Goal: Entertainment & Leisure: Consume media (video, audio)

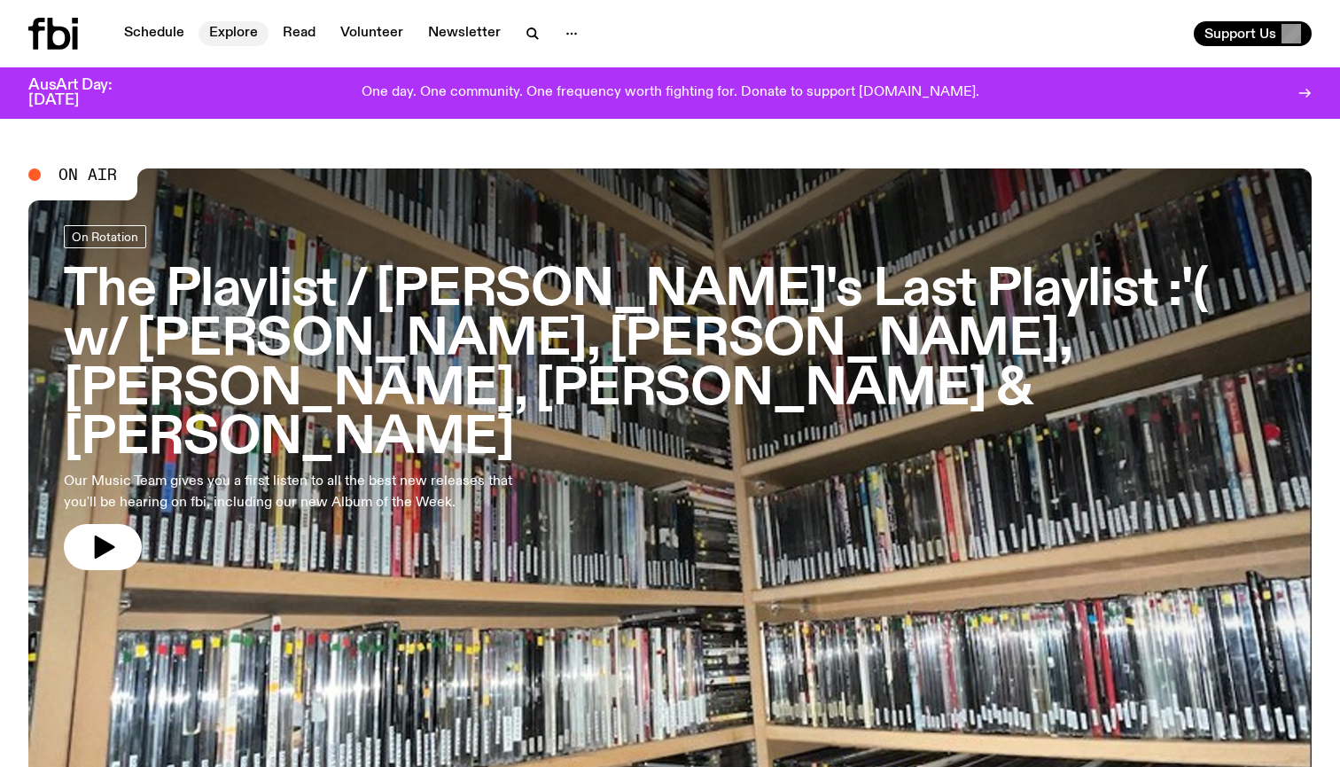
click at [225, 37] on link "Explore" at bounding box center [233, 33] width 70 height 25
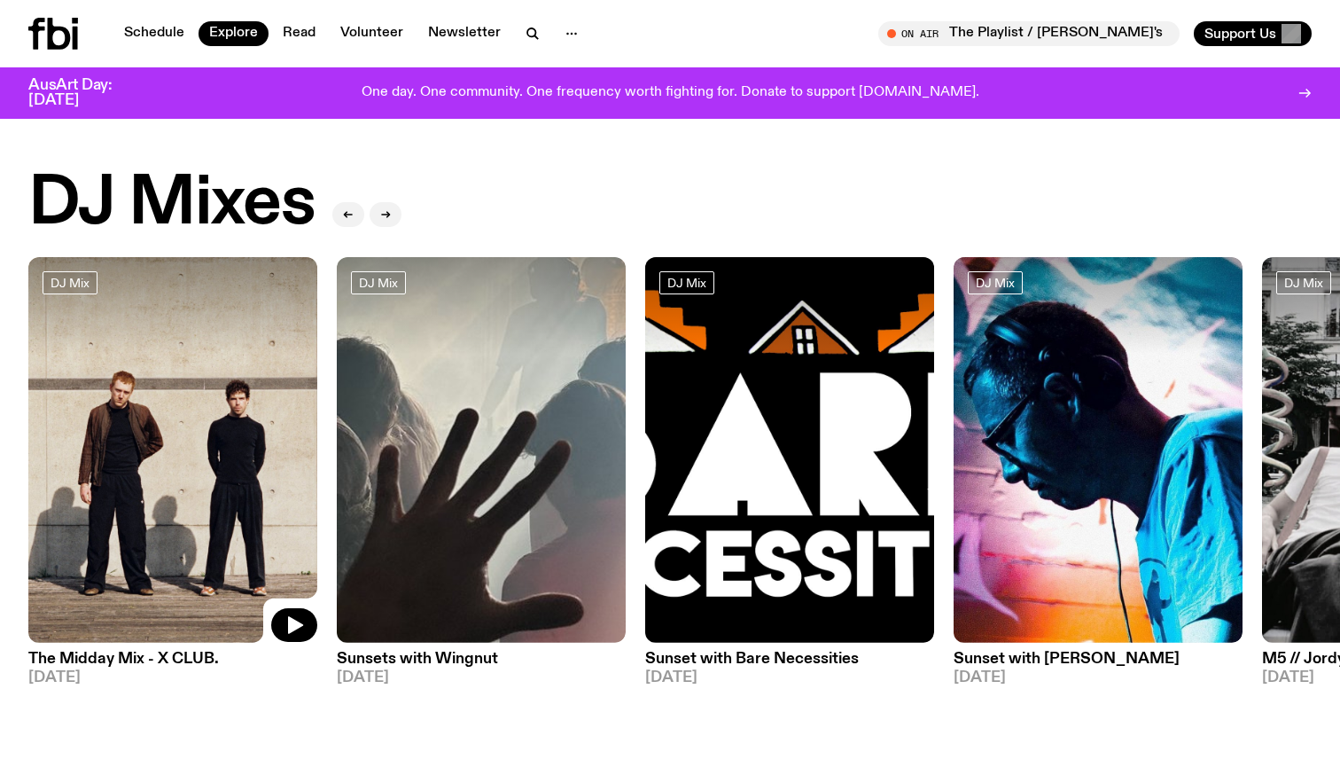
click at [137, 433] on img at bounding box center [172, 449] width 289 height 385
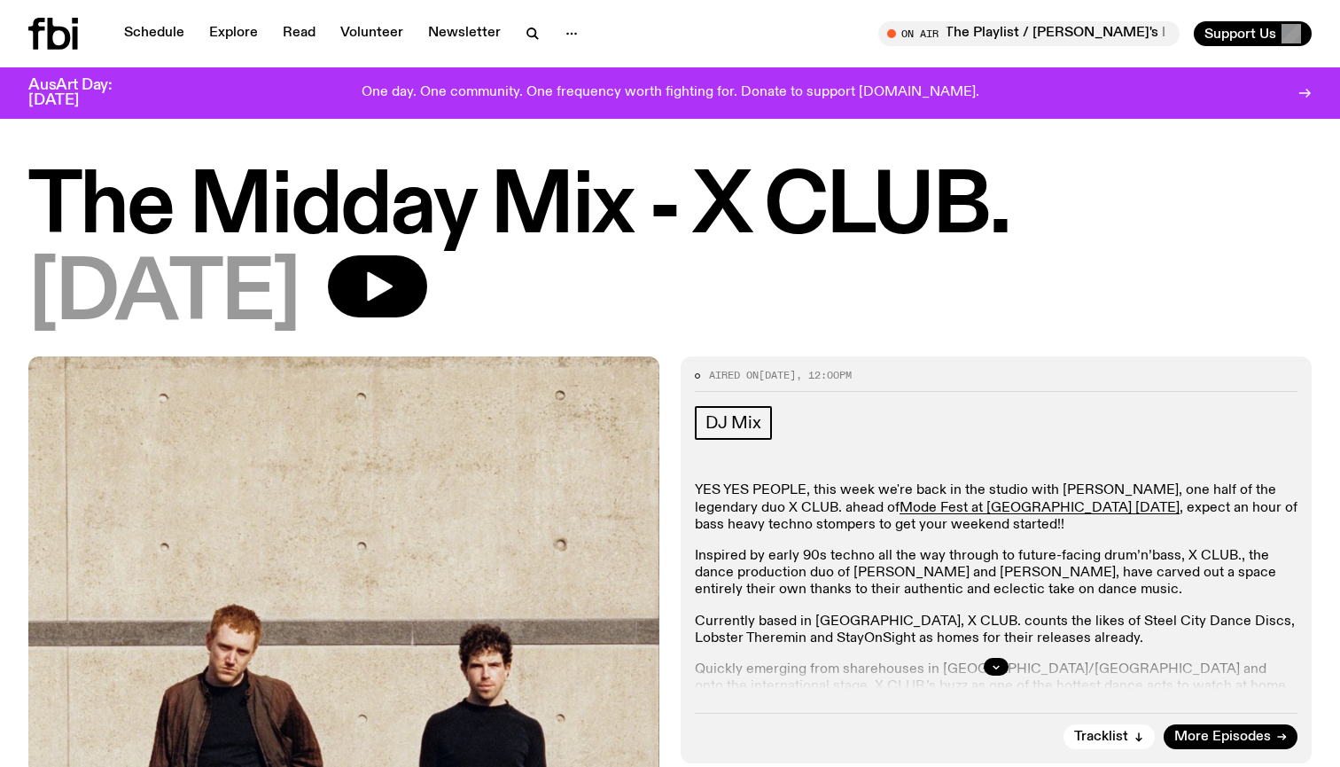
click at [394, 332] on div "[DATE]" at bounding box center [669, 295] width 1283 height 80
click at [394, 297] on icon "button" at bounding box center [377, 286] width 35 height 35
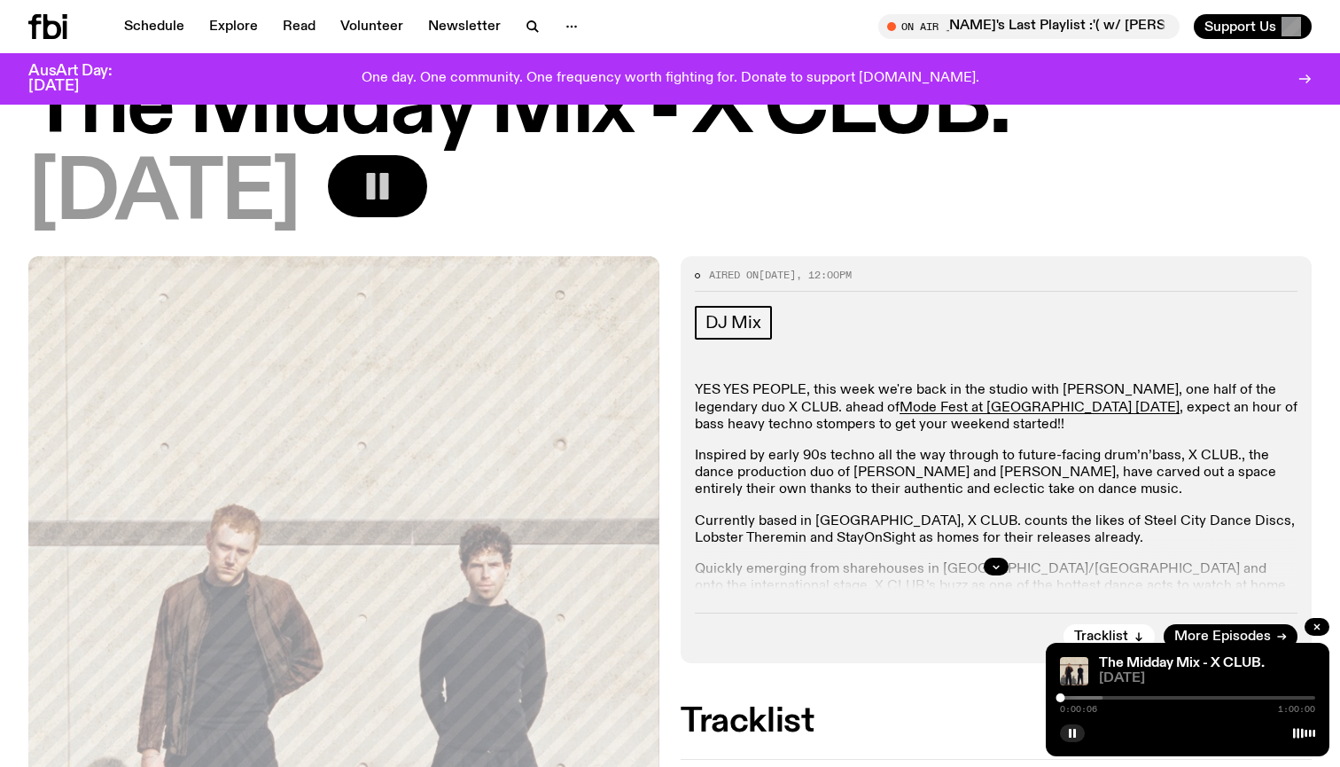
scroll to position [112, 0]
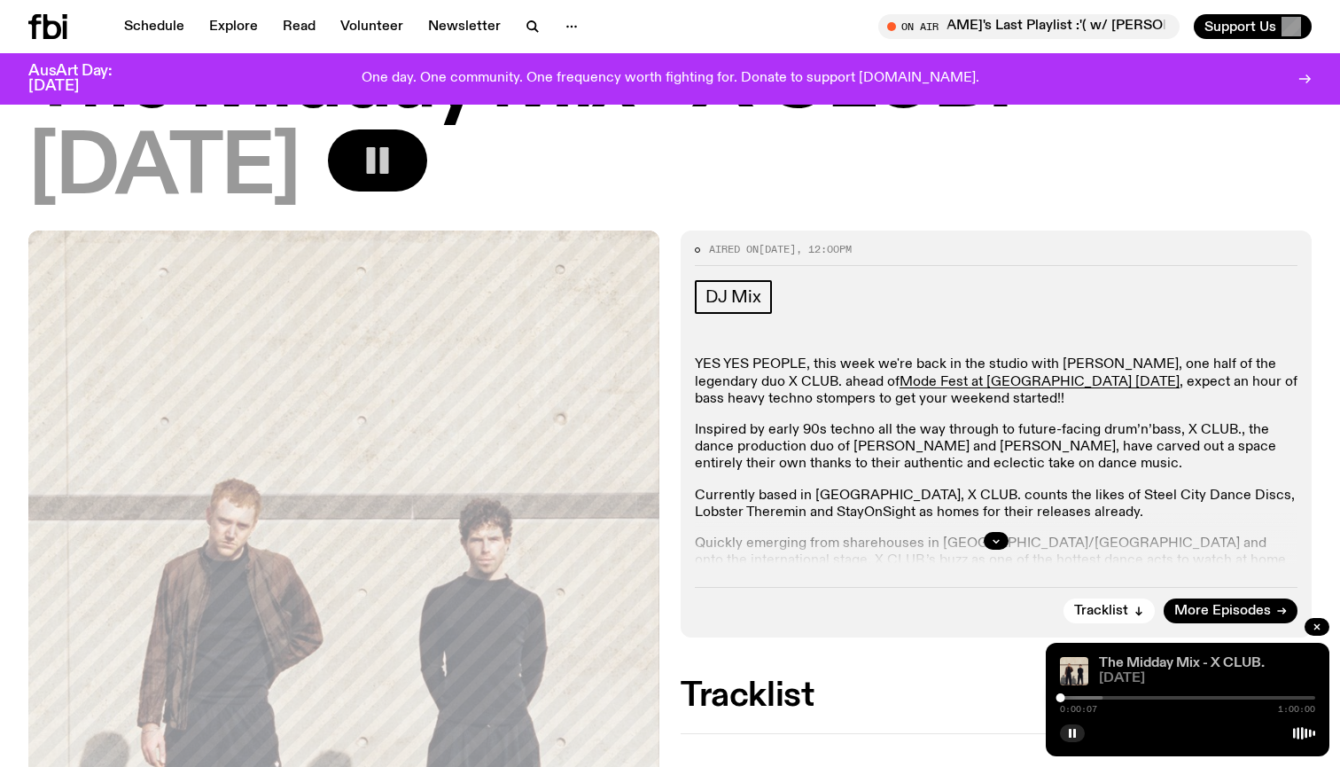
click at [1180, 658] on link "The Midday Mix - X CLUB." at bounding box center [1182, 663] width 166 height 14
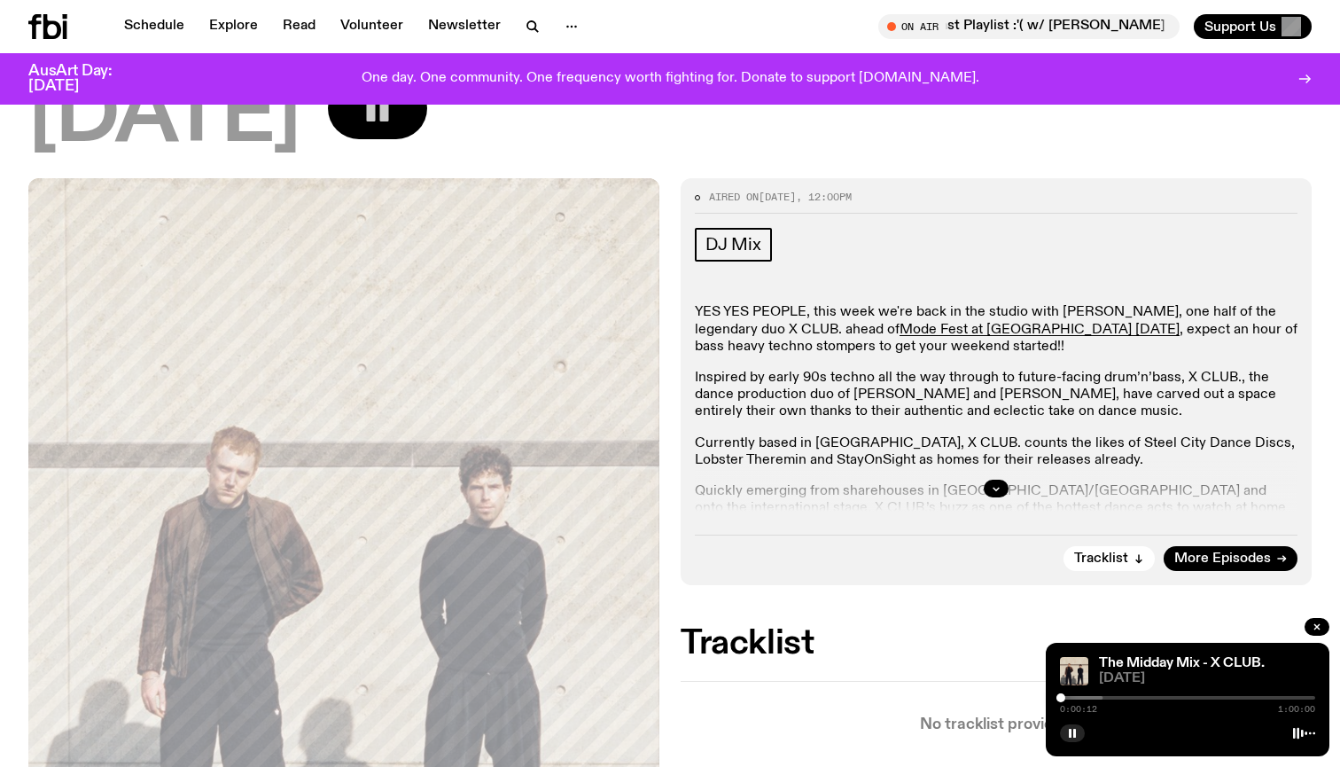
scroll to position [163, 0]
click at [994, 490] on icon "button" at bounding box center [996, 489] width 6 height 3
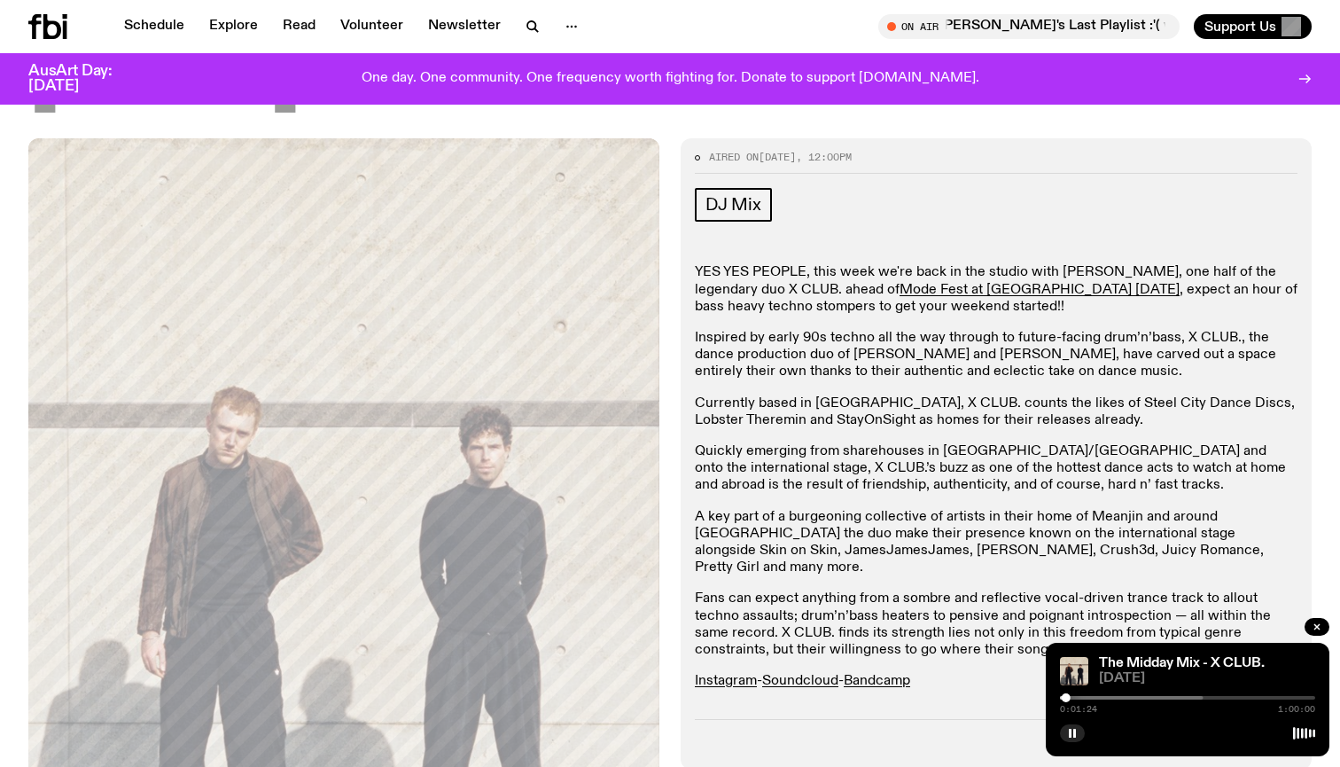
scroll to position [205, 0]
click at [995, 285] on link "Mode Fest at [GEOGRAPHIC_DATA] [DATE]" at bounding box center [1039, 289] width 280 height 14
click at [1075, 697] on div at bounding box center [1075, 698] width 255 height 4
click at [1122, 664] on link "The Midday Mix - X CLUB." at bounding box center [1182, 663] width 166 height 14
click at [1169, 749] on div "The Midday Mix - X CLUB. [DATE] 0:03:34 1:00:00" at bounding box center [1188, 698] width 284 height 113
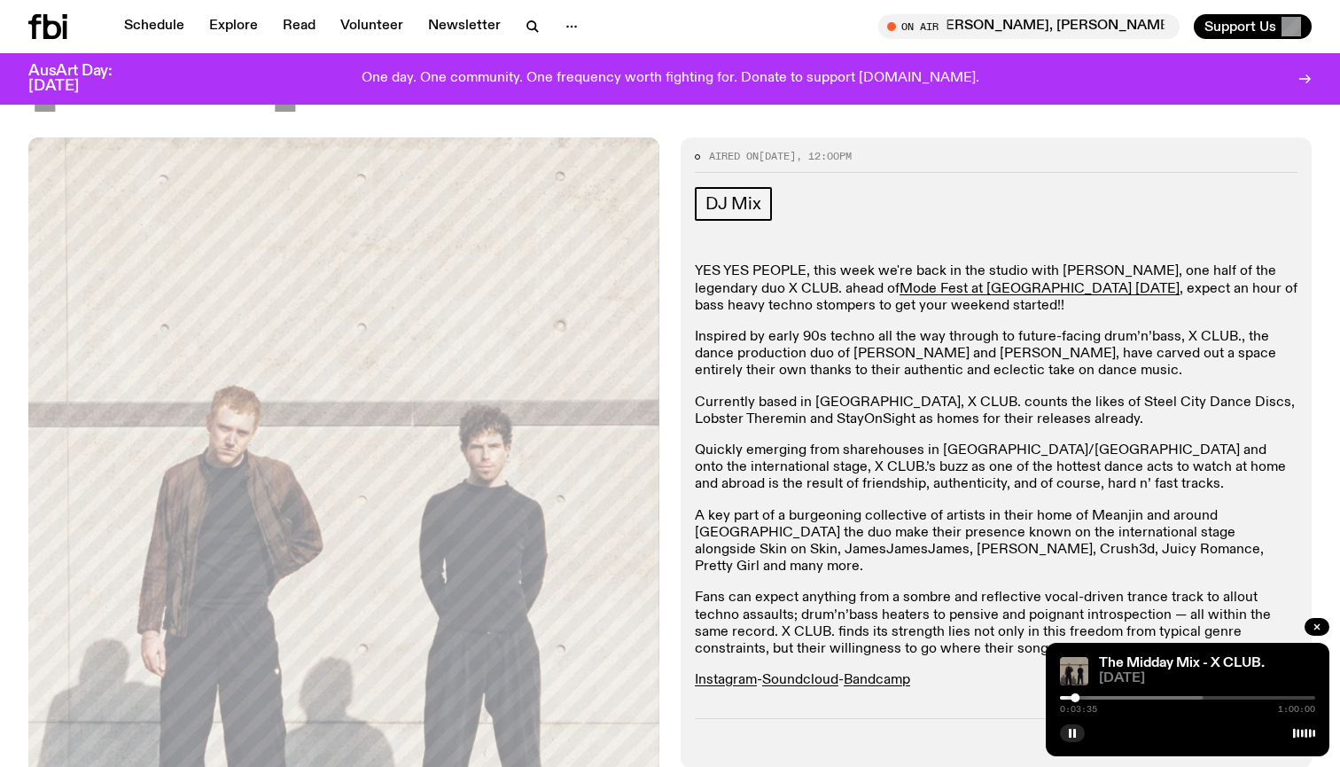
click at [1071, 671] on img at bounding box center [1074, 671] width 28 height 28
click at [1095, 693] on div "0:03:37 1:00:00" at bounding box center [1187, 702] width 255 height 21
click at [1095, 697] on div at bounding box center [1075, 698] width 255 height 4
click at [1109, 697] on div at bounding box center [1089, 698] width 255 height 4
click at [1116, 695] on div "0:11:28 1:00:00" at bounding box center [1187, 702] width 255 height 21
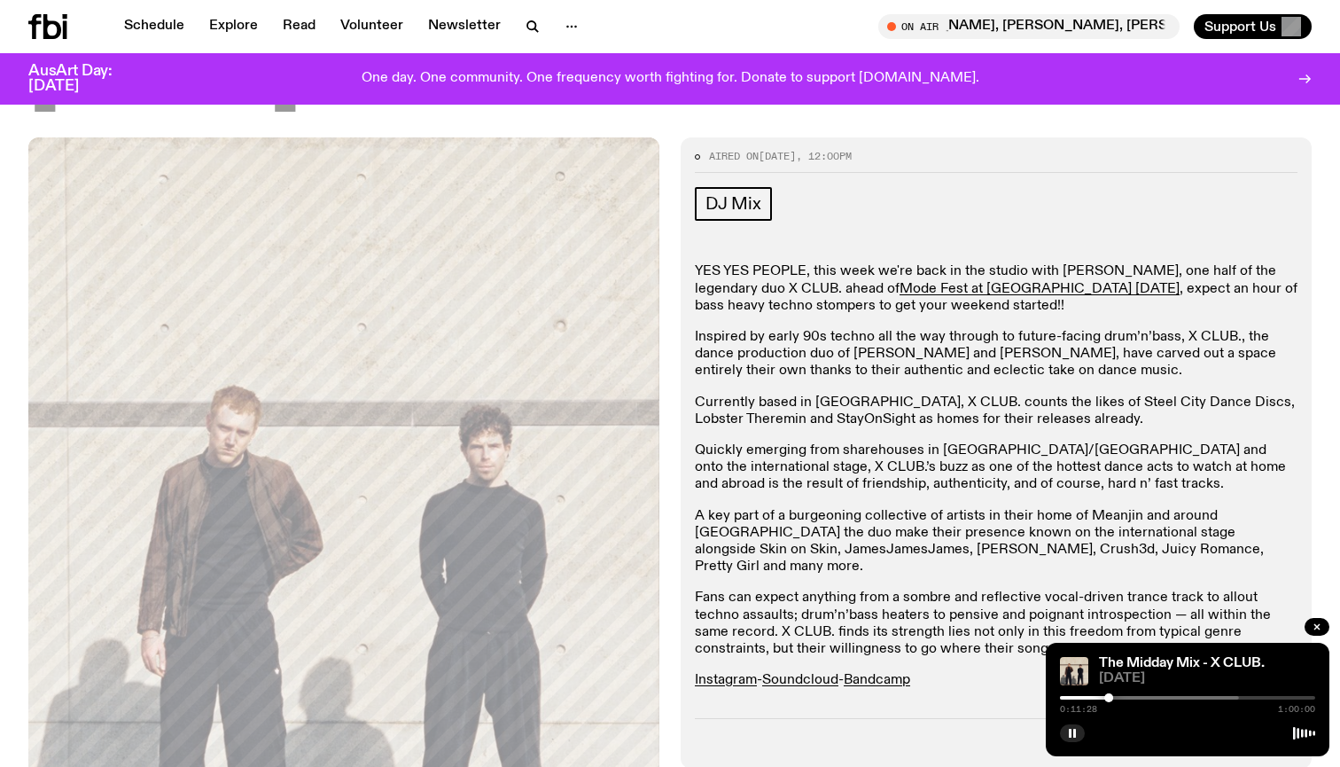
click at [1119, 696] on div at bounding box center [1111, 698] width 255 height 4
click at [1128, 696] on div at bounding box center [1123, 698] width 255 height 4
click at [1137, 696] on div at bounding box center [1143, 698] width 255 height 4
click at [1147, 696] on div at bounding box center [1143, 698] width 255 height 4
click at [1156, 697] on div at bounding box center [1151, 698] width 255 height 4
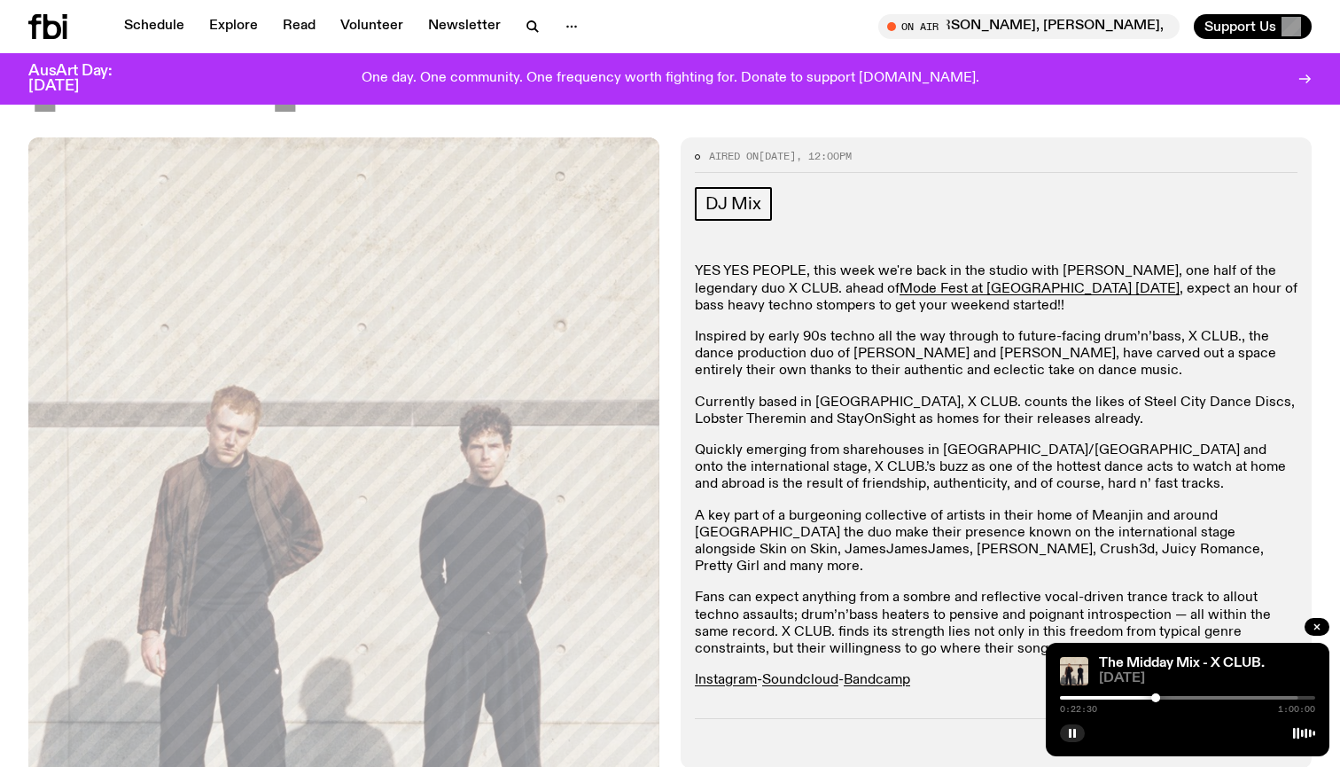
click at [1164, 697] on div at bounding box center [1170, 698] width 255 height 4
click at [1173, 696] on div at bounding box center [1170, 698] width 255 height 4
click at [1183, 695] on div "0:26:40 1:00:00" at bounding box center [1187, 702] width 255 height 21
click at [1186, 696] on div at bounding box center [1179, 698] width 255 height 4
click at [1198, 695] on div "0:29:35 1:00:00" at bounding box center [1187, 702] width 255 height 21
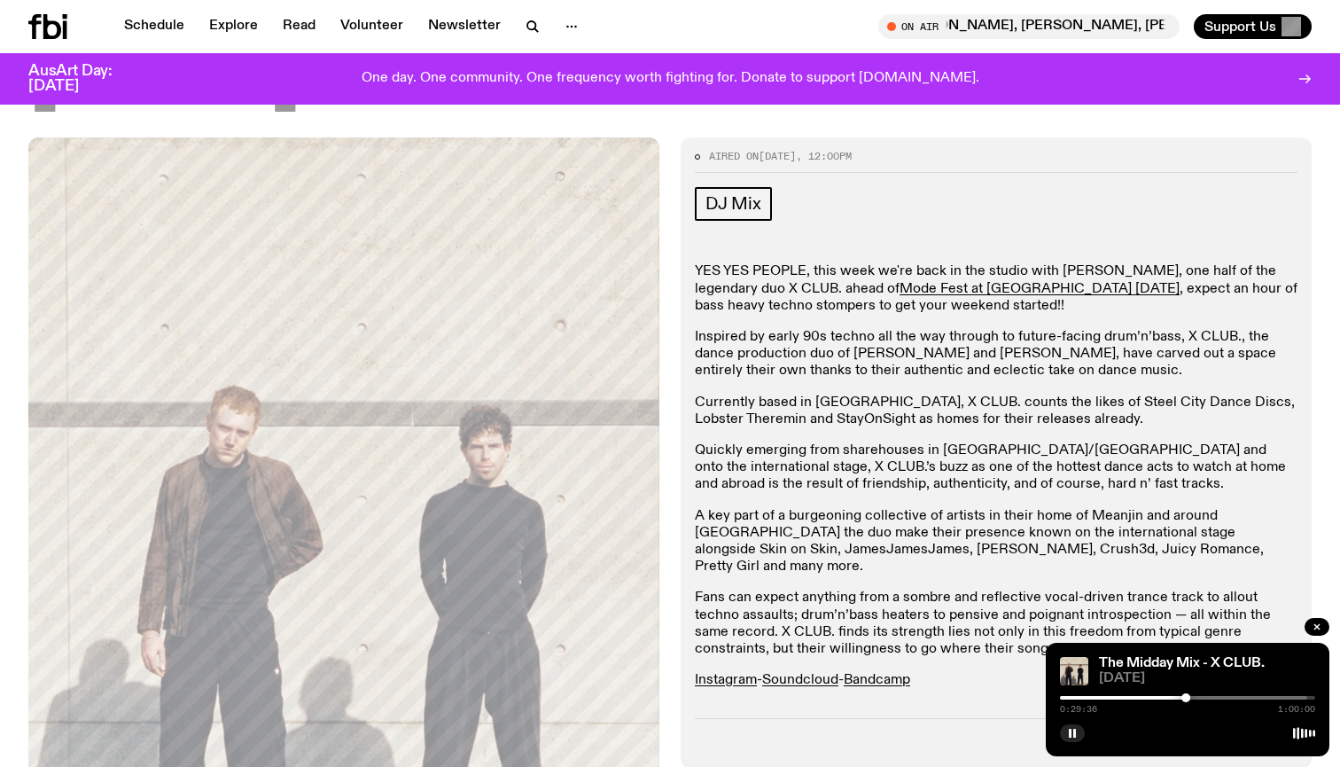
click at [1202, 697] on div at bounding box center [1179, 698] width 255 height 4
click at [1214, 697] on div at bounding box center [1179, 698] width 255 height 4
click at [1224, 697] on div at bounding box center [1179, 698] width 255 height 4
click at [1234, 696] on div at bounding box center [1179, 698] width 255 height 4
click at [1244, 696] on div at bounding box center [1179, 698] width 255 height 4
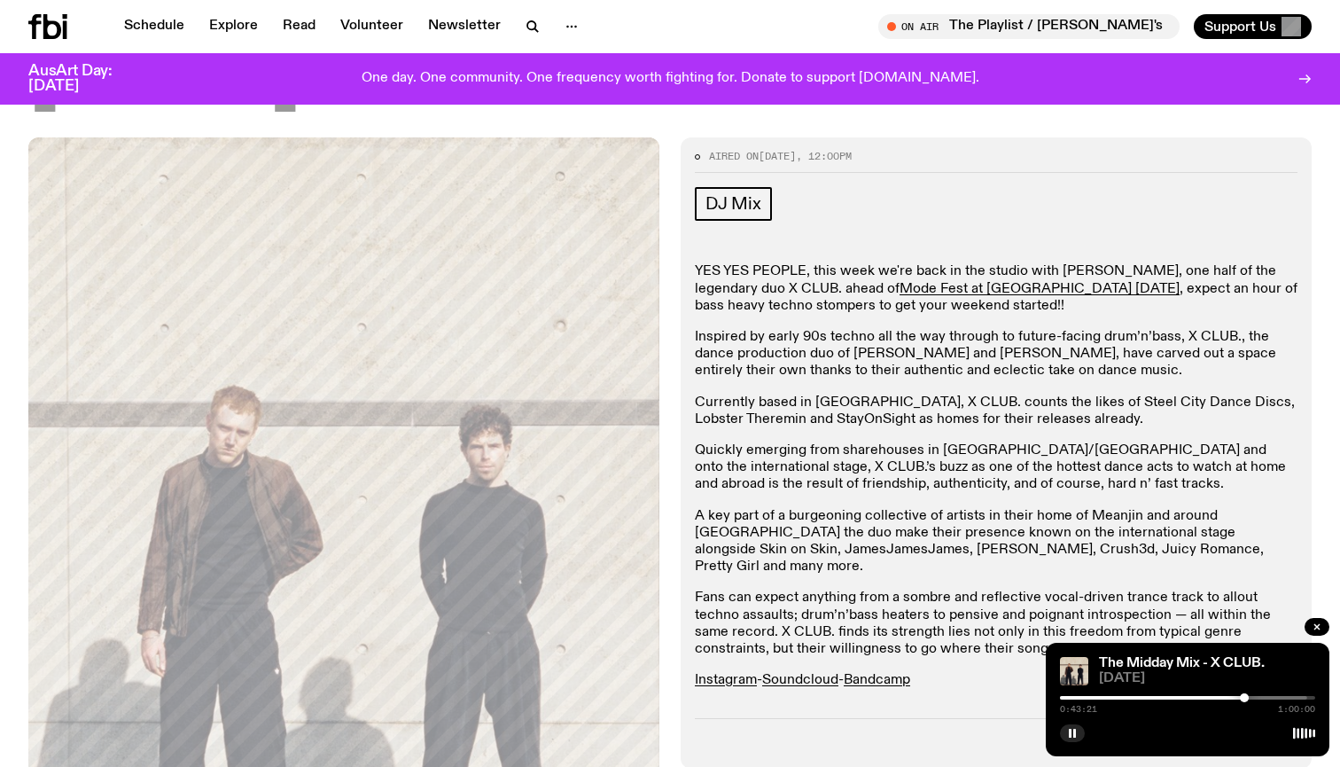
click at [1256, 697] on div at bounding box center [1179, 698] width 255 height 4
click at [1257, 697] on div at bounding box center [1256, 697] width 9 height 9
click at [1255, 697] on div at bounding box center [1256, 697] width 9 height 9
click at [1249, 697] on div at bounding box center [1127, 698] width 255 height 4
click at [1072, 733] on icon "button" at bounding box center [1072, 733] width 11 height 11
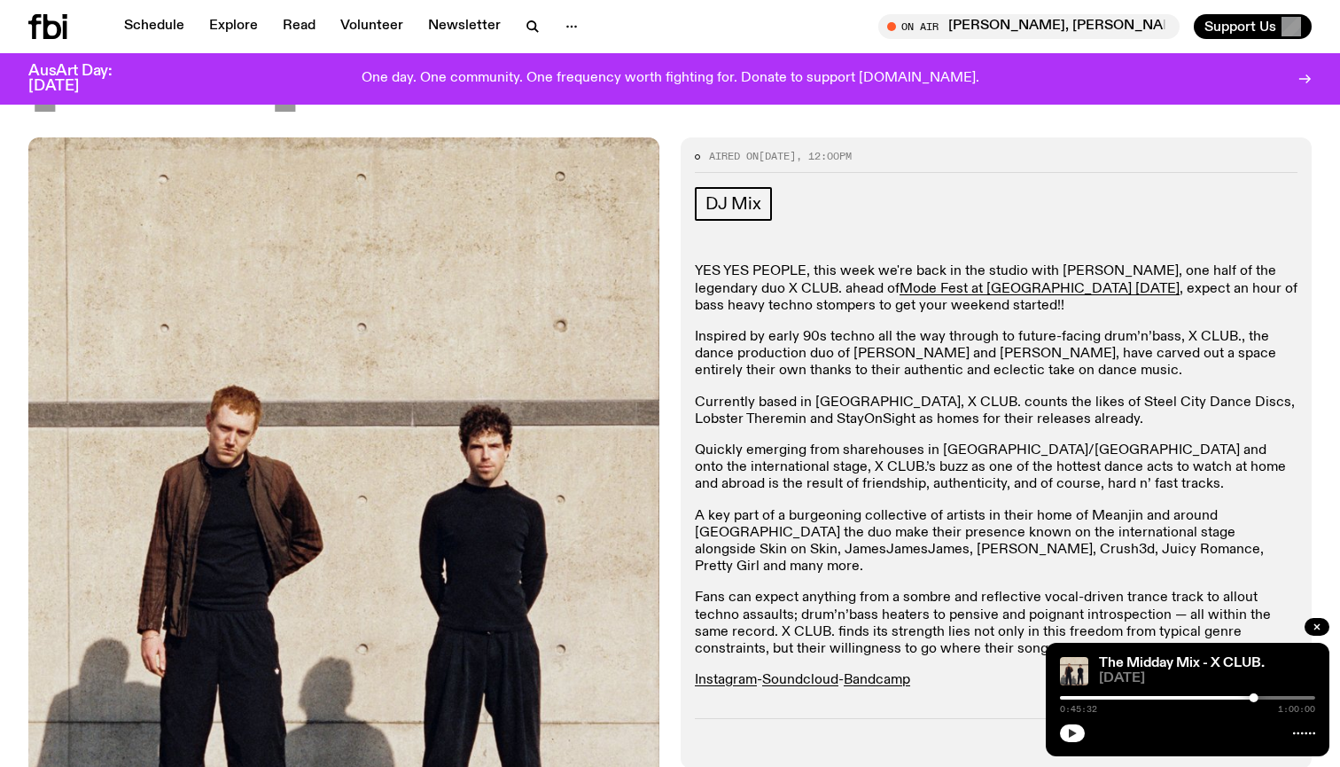
click at [1072, 733] on icon "button" at bounding box center [1073, 732] width 8 height 9
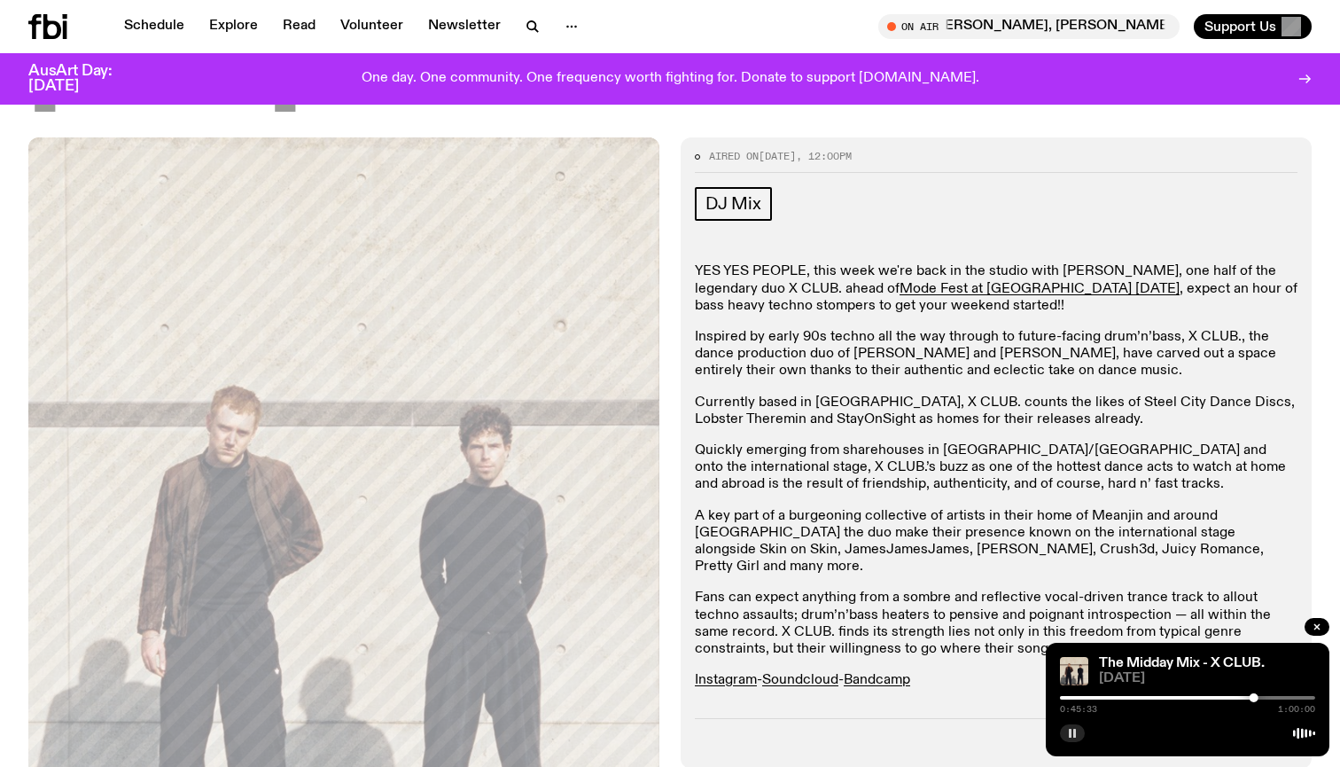
click at [1072, 733] on icon "button" at bounding box center [1072, 733] width 11 height 11
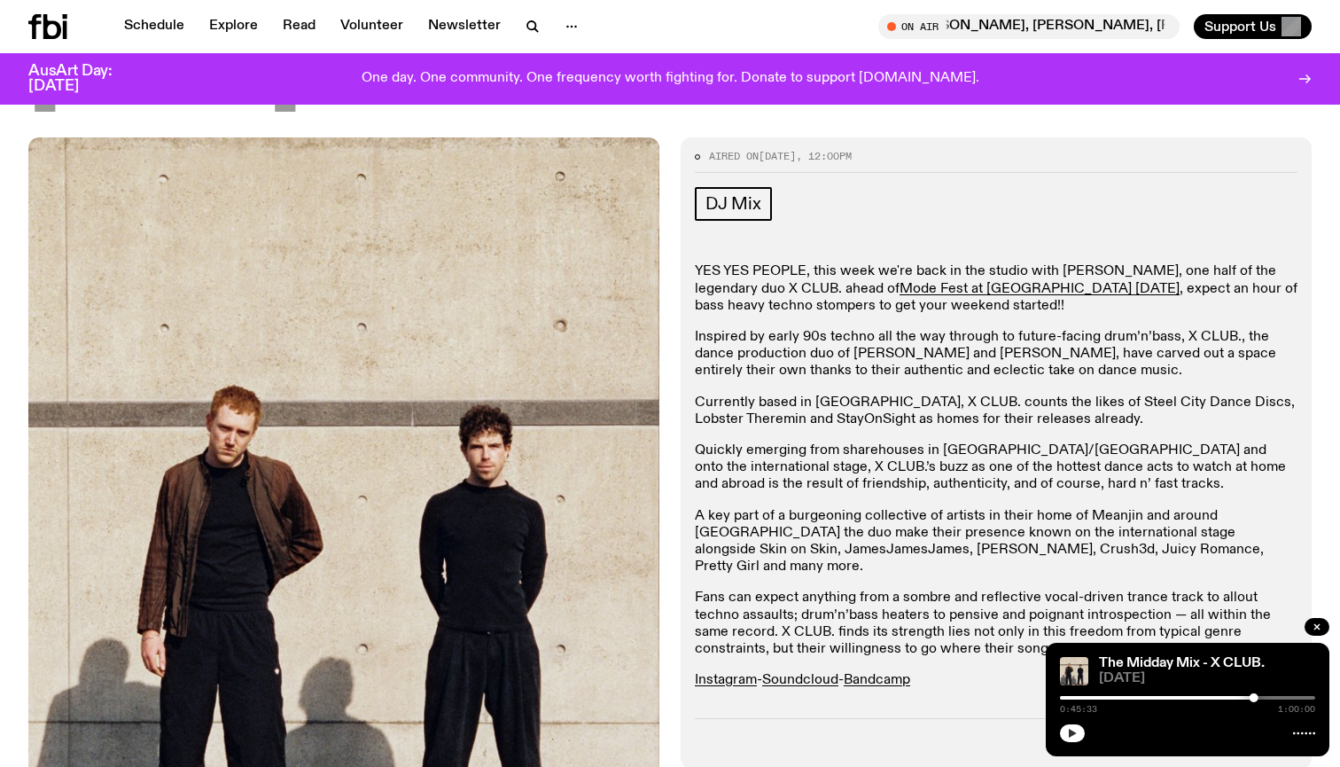
click at [1072, 730] on icon "button" at bounding box center [1072, 733] width 11 height 11
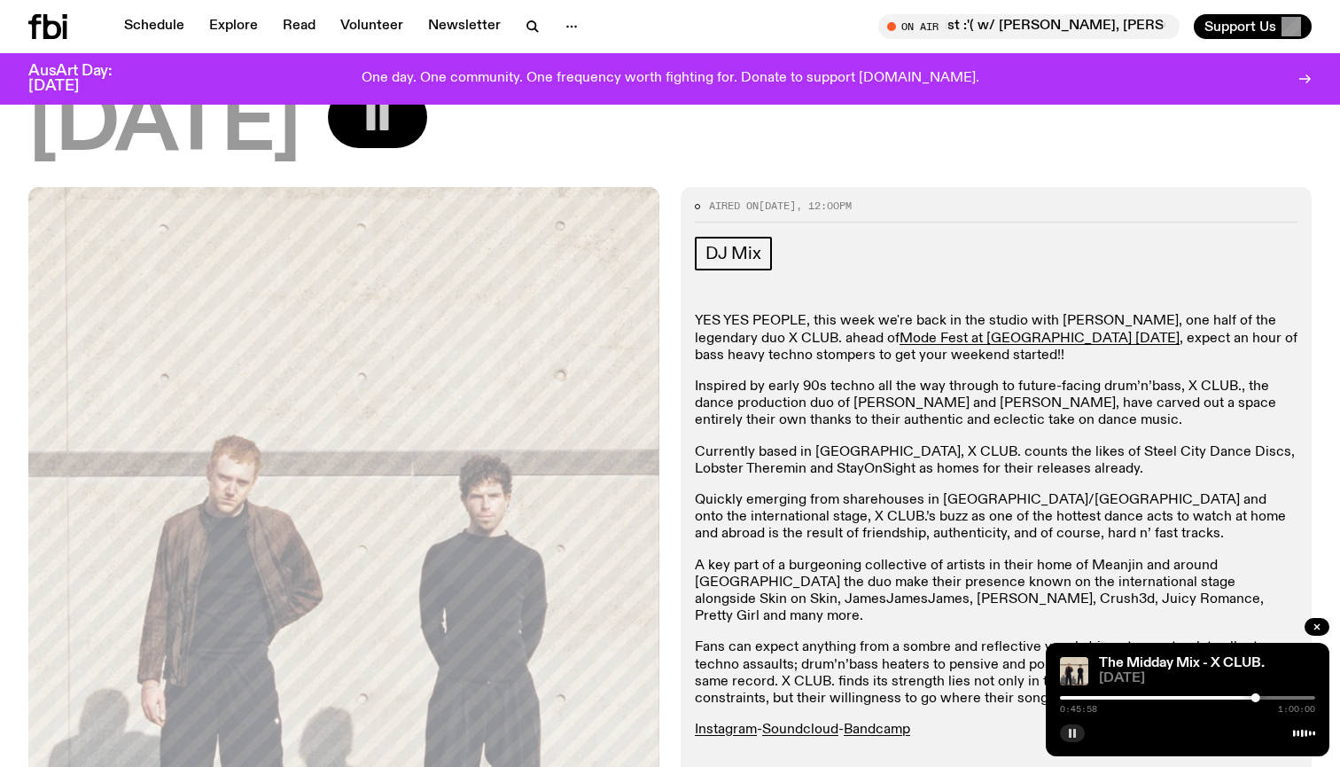
scroll to position [154, 0]
click at [1078, 733] on button "button" at bounding box center [1072, 733] width 25 height 18
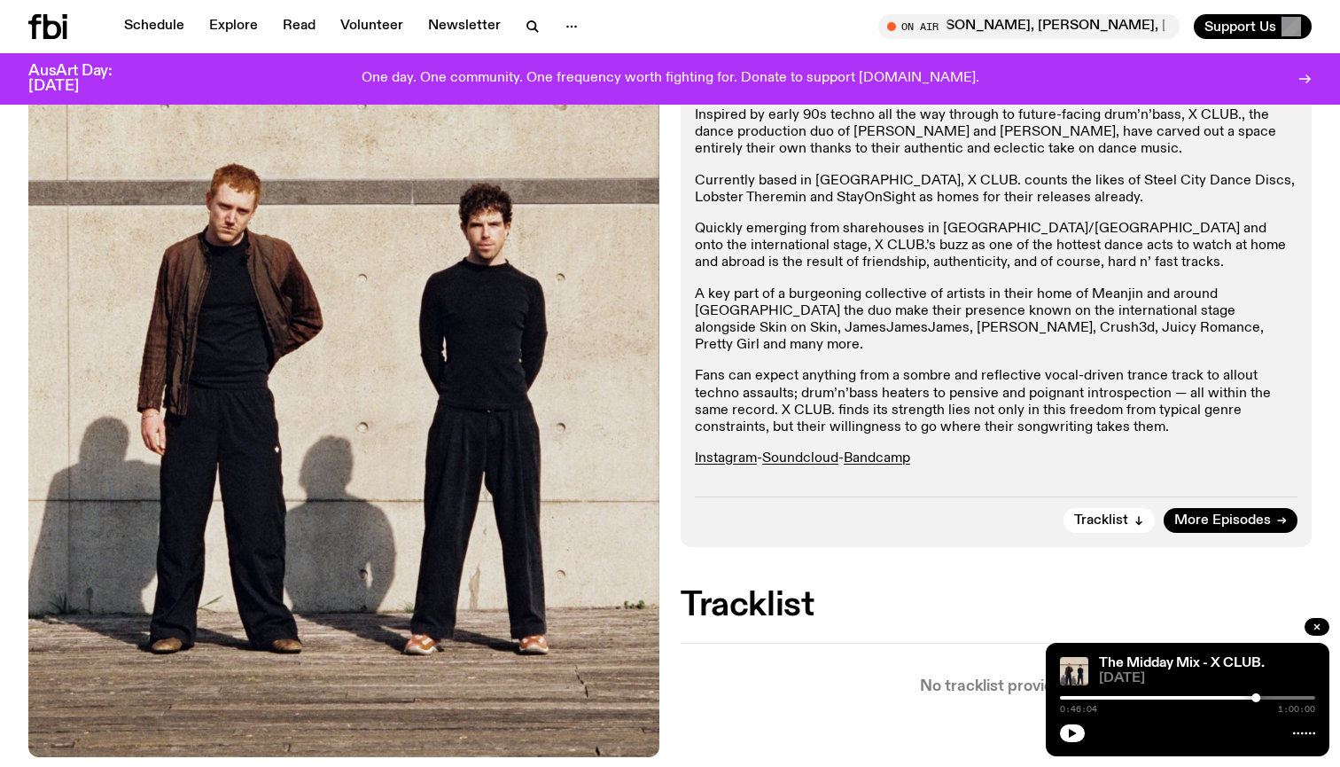
scroll to position [441, 0]
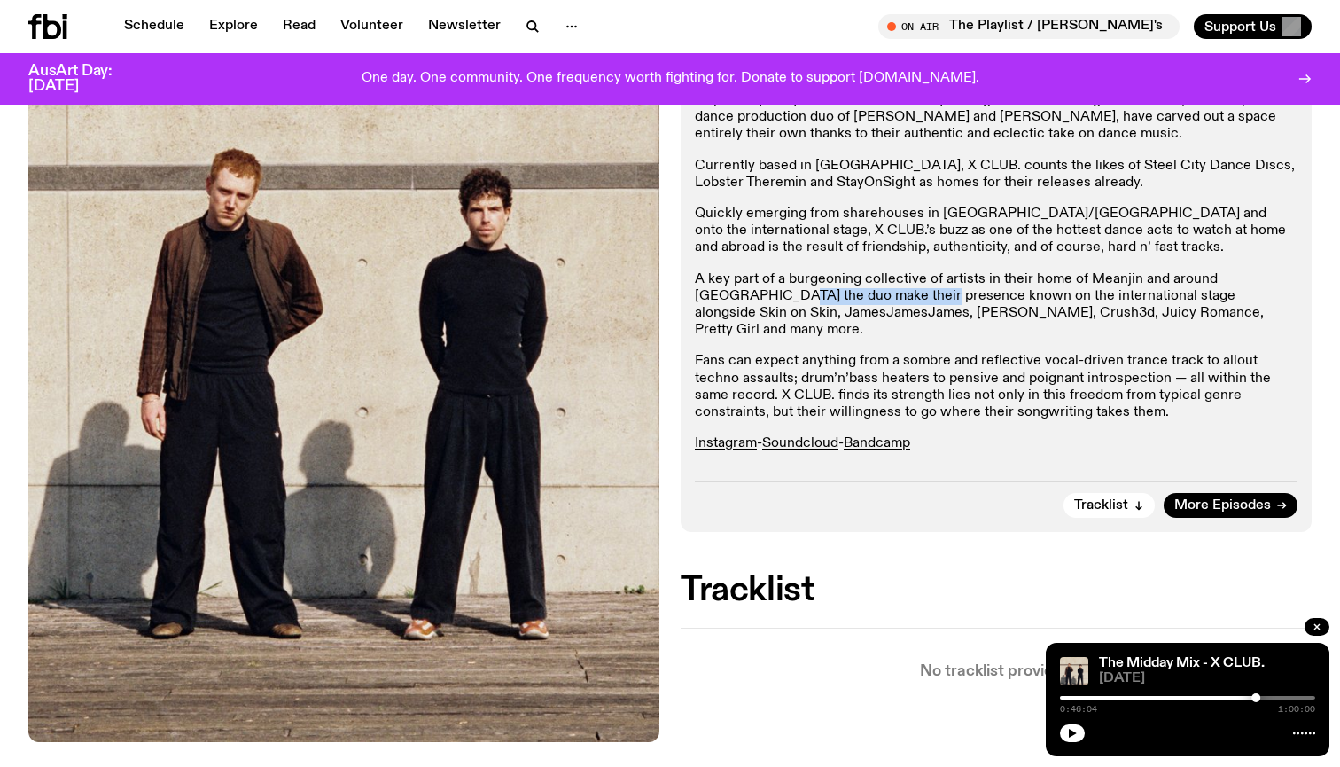
drag, startPoint x: 695, startPoint y: 293, endPoint x: 846, endPoint y: 297, distance: 151.6
click at [846, 297] on p "A key part of a burgeoning collective of artists in their home of Meanjin and a…" at bounding box center [996, 305] width 603 height 68
drag, startPoint x: 852, startPoint y: 294, endPoint x: 976, endPoint y: 295, distance: 124.1
click at [977, 295] on p "A key part of a burgeoning collective of artists in their home of Meanjin and a…" at bounding box center [996, 305] width 603 height 68
drag, startPoint x: 1055, startPoint y: 293, endPoint x: 853, endPoint y: 296, distance: 202.1
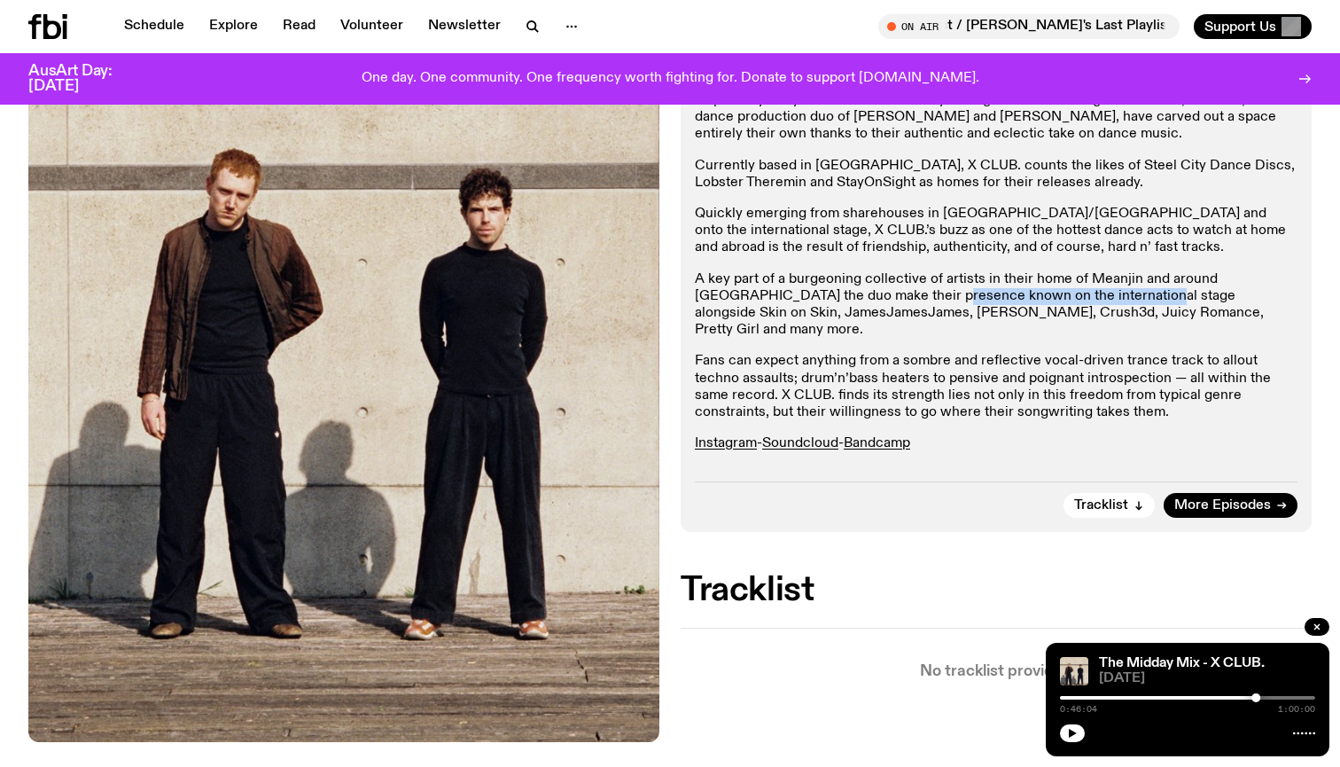
click at [853, 296] on p "A key part of a burgeoning collective of artists in their home of Meanjin and a…" at bounding box center [996, 305] width 603 height 68
click at [852, 294] on p "A key part of a burgeoning collective of artists in their home of Meanjin and a…" at bounding box center [996, 305] width 603 height 68
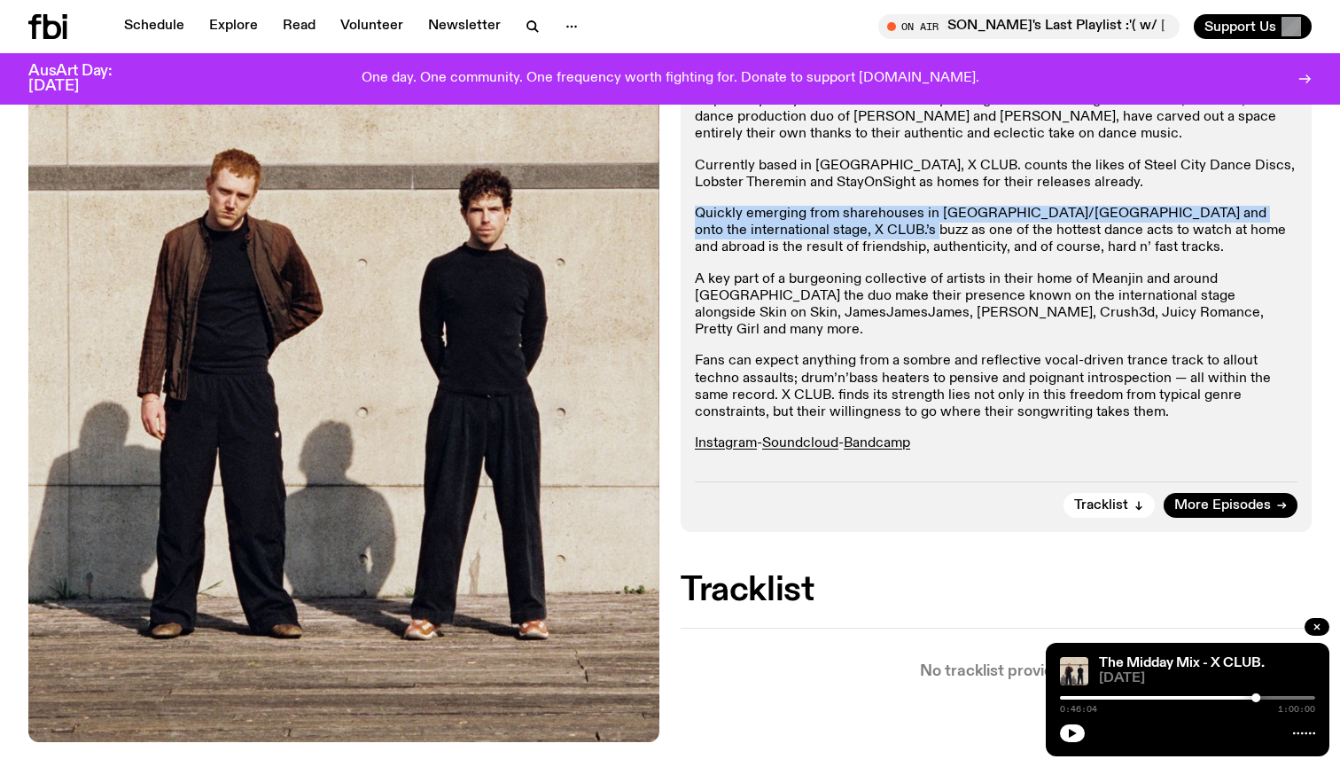
drag, startPoint x: 693, startPoint y: 208, endPoint x: 860, endPoint y: 223, distance: 167.3
click at [860, 223] on div "Aired on [DATE] 12:00pm DJ Mix YES YES PEOPLE, this week we're back in the stud…" at bounding box center [996, 216] width 631 height 631
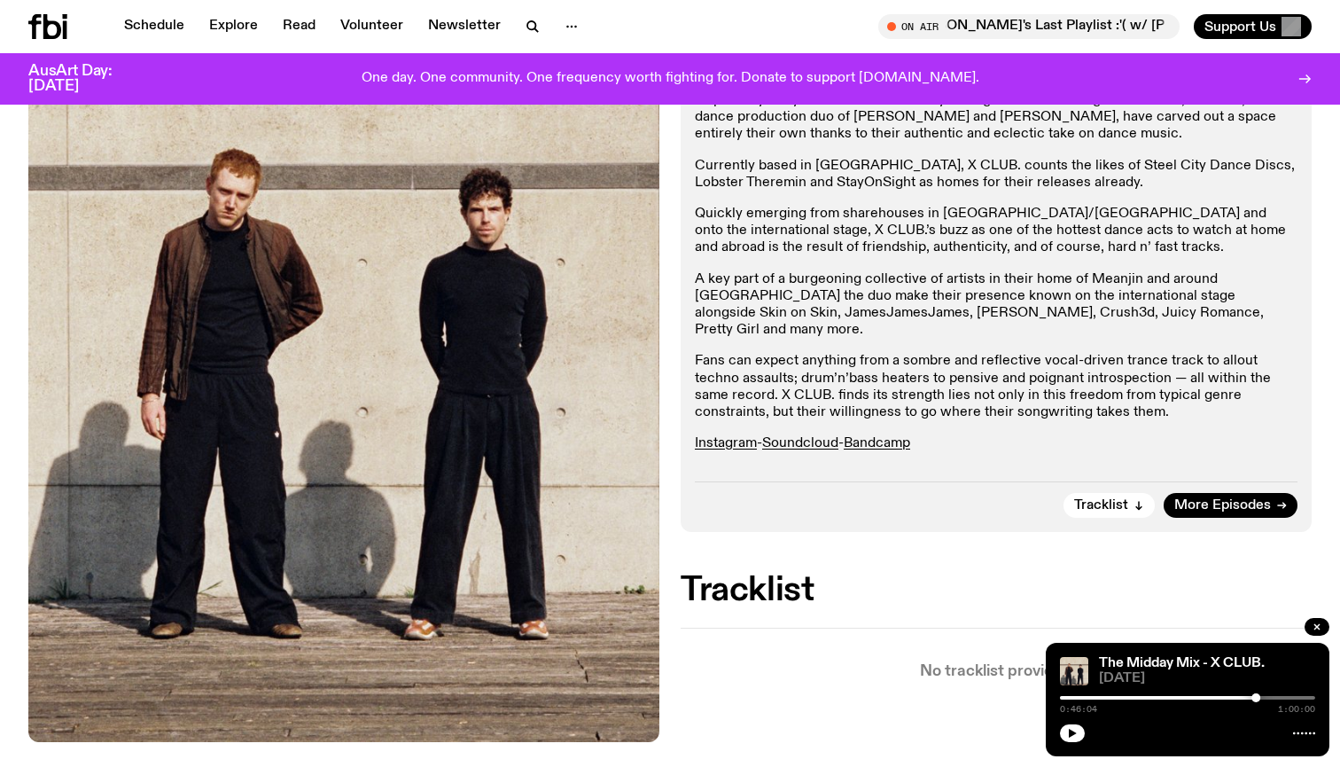
click at [905, 245] on p "Quickly emerging from sharehouses in [GEOGRAPHIC_DATA]/[GEOGRAPHIC_DATA] and on…" at bounding box center [996, 231] width 603 height 51
drag, startPoint x: 908, startPoint y: 245, endPoint x: 1055, endPoint y: 248, distance: 147.1
click at [1055, 248] on p "Quickly emerging from sharehouses in [GEOGRAPHIC_DATA]/[GEOGRAPHIC_DATA] and on…" at bounding box center [996, 231] width 603 height 51
drag, startPoint x: 1055, startPoint y: 248, endPoint x: 931, endPoint y: 242, distance: 123.3
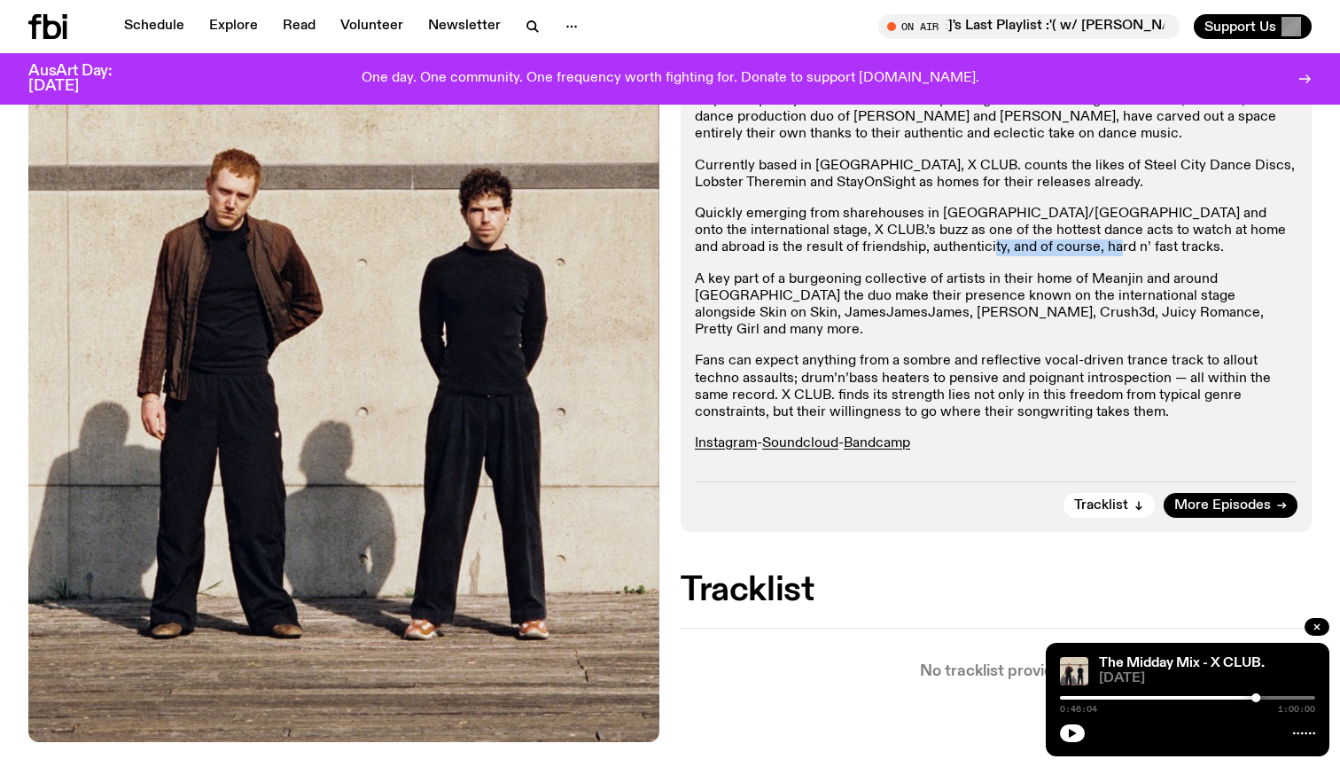
click at [931, 242] on p "Quickly emerging from sharehouses in [GEOGRAPHIC_DATA]/[GEOGRAPHIC_DATA] and on…" at bounding box center [996, 231] width 603 height 51
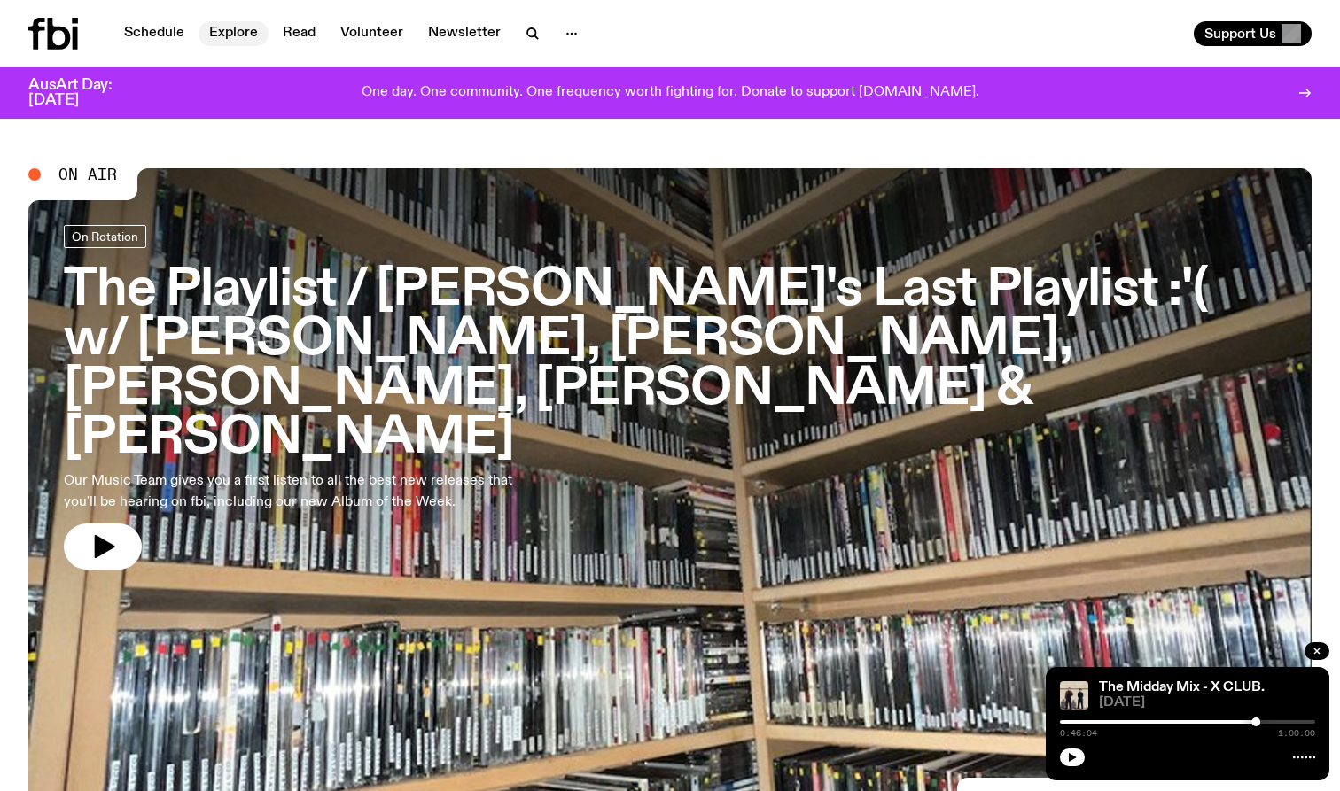
click at [231, 33] on link "Explore" at bounding box center [233, 33] width 70 height 25
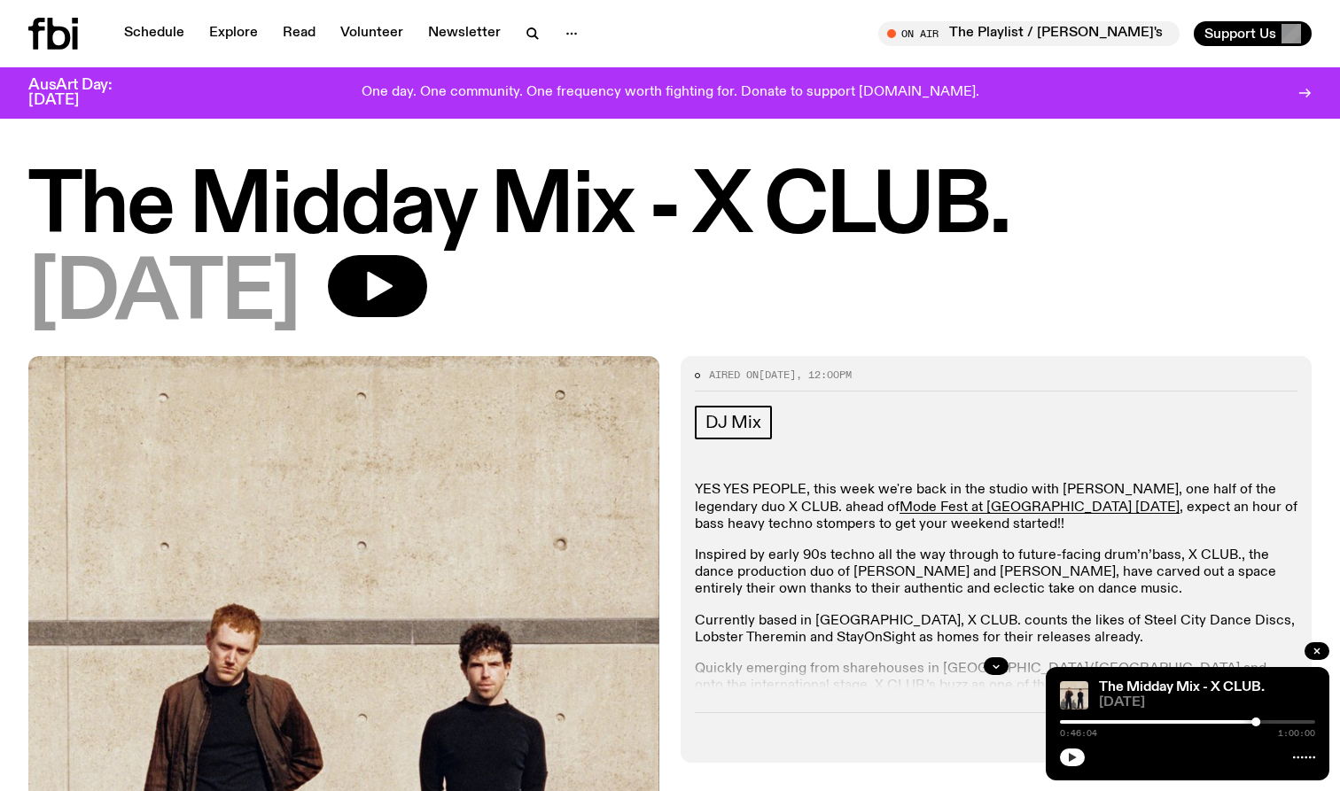
click at [1074, 753] on icon "button" at bounding box center [1072, 757] width 11 height 11
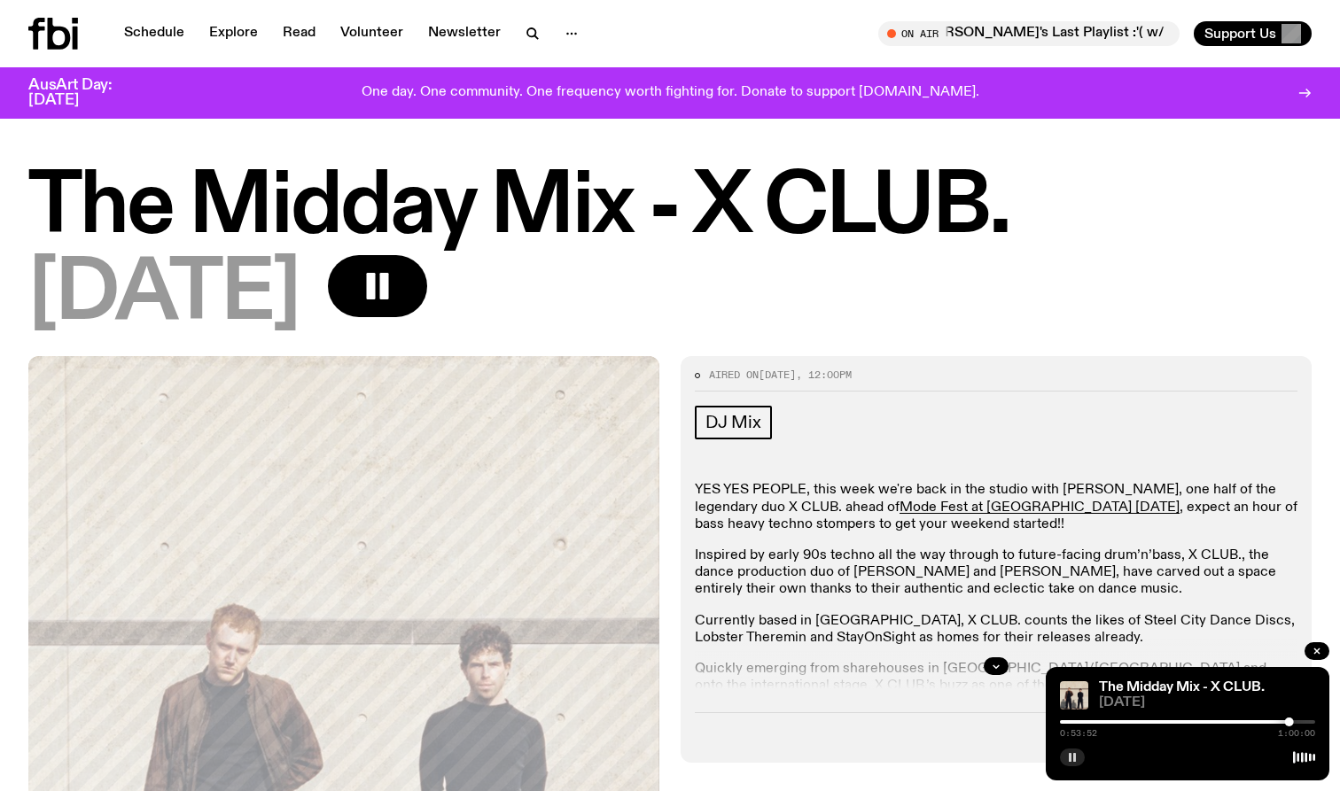
click at [1298, 723] on div at bounding box center [1187, 722] width 255 height 4
click at [1298, 722] on div at bounding box center [1298, 722] width 9 height 9
click at [1296, 722] on div at bounding box center [1296, 722] width 9 height 9
click at [1294, 722] on div at bounding box center [1294, 722] width 9 height 9
click at [1290, 722] on div at bounding box center [1292, 722] width 9 height 9
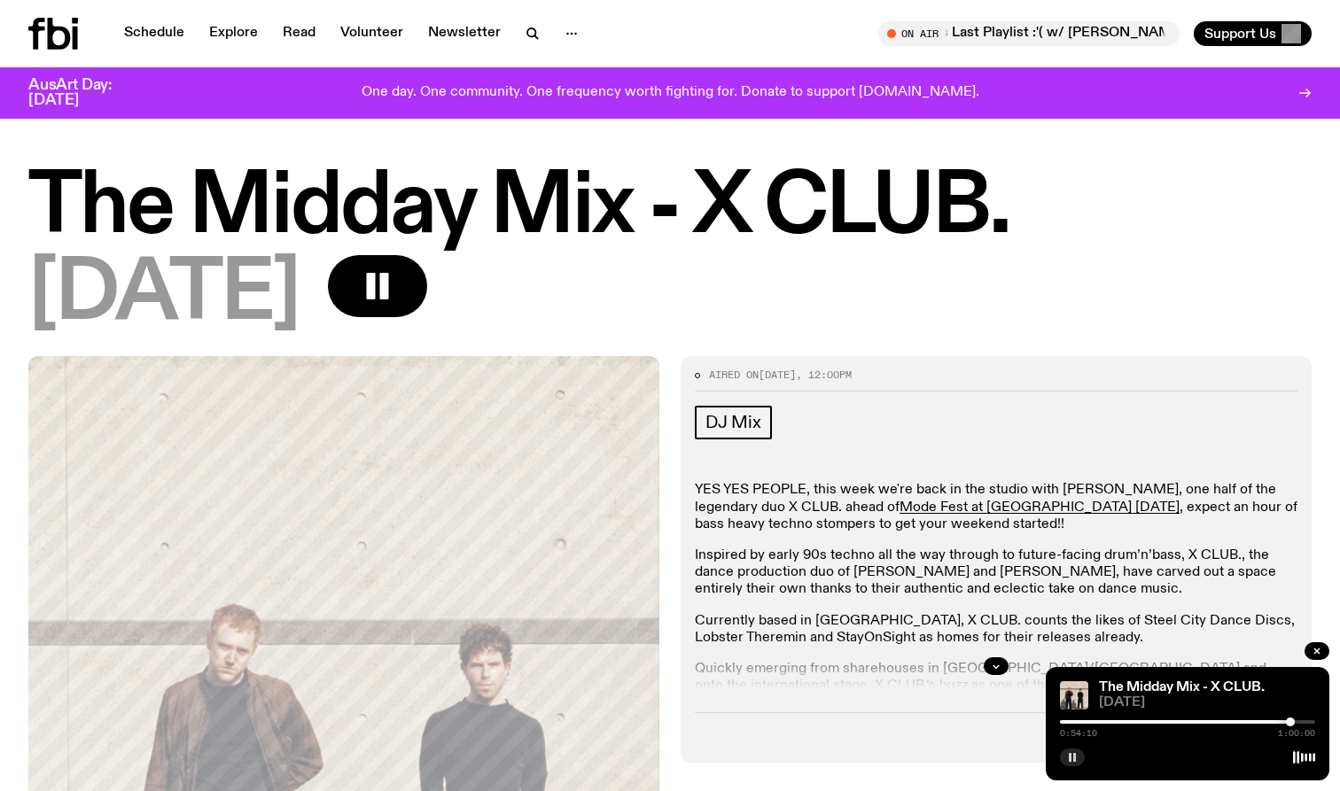
click at [1290, 722] on div at bounding box center [1290, 722] width 9 height 9
